Goal: Task Accomplishment & Management: Use online tool/utility

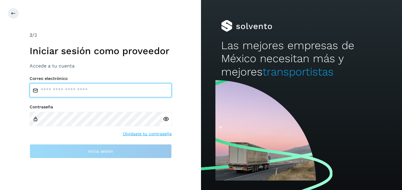
type input "**********"
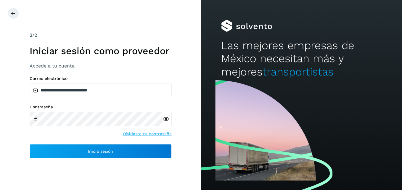
click at [167, 118] on icon at bounding box center [166, 119] width 6 height 6
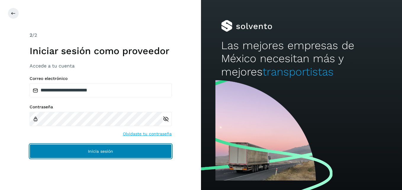
click at [101, 151] on span "Inicia sesión" at bounding box center [100, 151] width 25 height 4
click at [91, 149] on span "Inicia sesión" at bounding box center [100, 151] width 25 height 4
click at [94, 152] on span "Inicia sesión" at bounding box center [100, 151] width 25 height 4
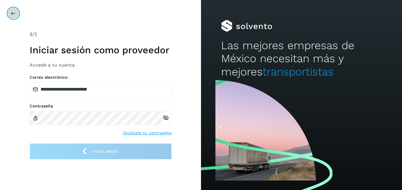
click at [11, 14] on icon at bounding box center [13, 13] width 5 height 5
drag, startPoint x: 11, startPoint y: 14, endPoint x: 7, endPoint y: 16, distance: 4.5
click at [7, 16] on div "**********" at bounding box center [100, 95] width 201 height 190
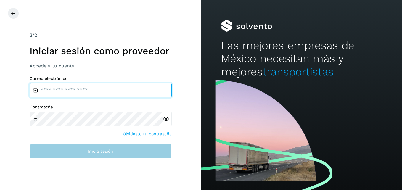
type input "**********"
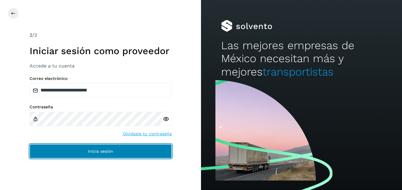
click at [99, 150] on span "Inicia sesión" at bounding box center [100, 151] width 25 height 4
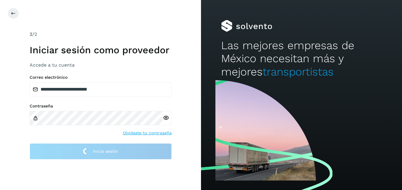
click at [166, 116] on icon at bounding box center [166, 118] width 6 height 6
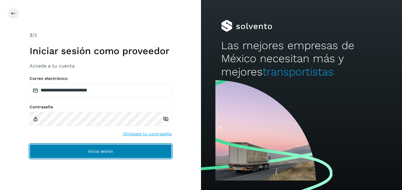
click at [99, 150] on span "Inicia sesión" at bounding box center [100, 151] width 25 height 4
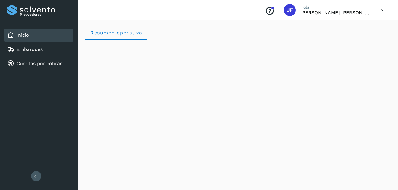
click at [382, 12] on icon at bounding box center [382, 10] width 12 height 12
click at [314, 7] on div at bounding box center [199, 95] width 398 height 190
click at [42, 64] on link "Cuentas por cobrar" at bounding box center [39, 64] width 45 height 6
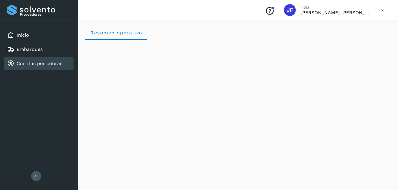
click at [23, 65] on link "Cuentas por cobrar" at bounding box center [39, 64] width 45 height 6
click at [36, 62] on link "Cuentas por cobrar" at bounding box center [39, 64] width 45 height 6
click at [22, 63] on link "Cuentas por cobrar" at bounding box center [39, 64] width 45 height 6
click at [27, 35] on link "Inicio" at bounding box center [23, 35] width 12 height 6
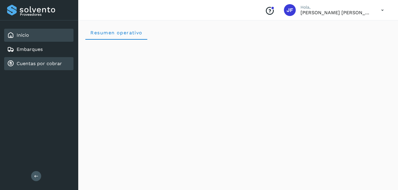
click at [29, 62] on link "Cuentas por cobrar" at bounding box center [39, 64] width 45 height 6
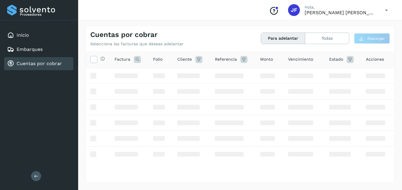
click at [29, 62] on link "Cuentas por cobrar" at bounding box center [39, 64] width 45 height 6
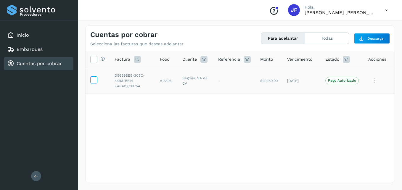
click at [92, 80] on icon at bounding box center [94, 79] width 6 height 6
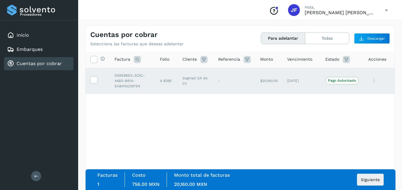
click at [338, 81] on p "Pago Autorizado" at bounding box center [342, 80] width 28 height 4
click at [368, 178] on span "Siguiente" at bounding box center [370, 180] width 19 height 4
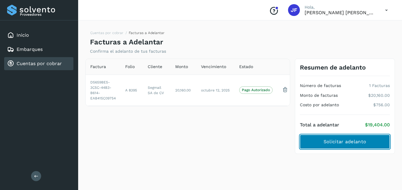
click at [345, 144] on span "Solicitar adelanto" at bounding box center [345, 142] width 43 height 7
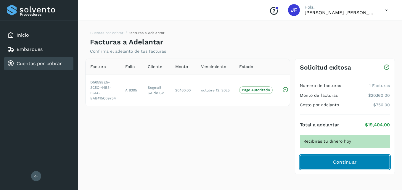
click at [343, 162] on span "Continuar" at bounding box center [345, 162] width 24 height 7
